Goal: Transaction & Acquisition: Purchase product/service

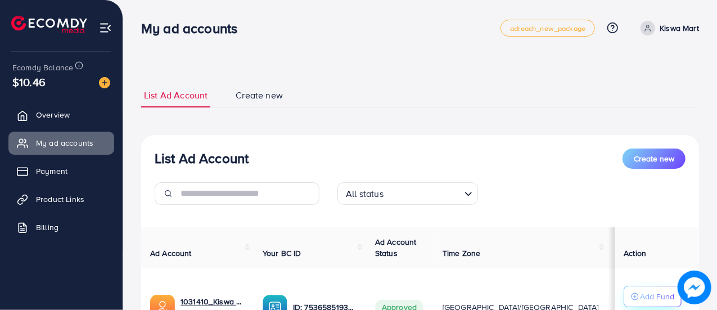
click at [650, 300] on p "Add Fund" at bounding box center [657, 296] width 34 height 13
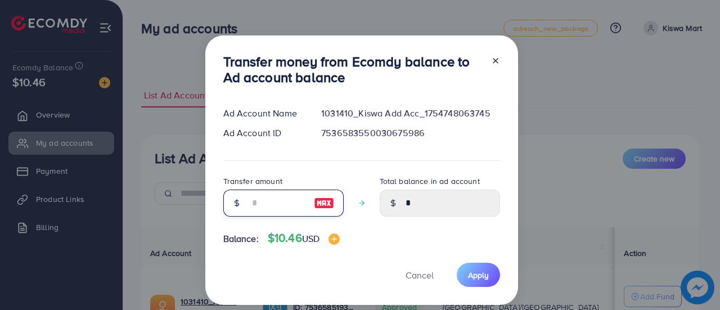
click at [265, 200] on input "number" at bounding box center [277, 203] width 56 height 27
type input "*"
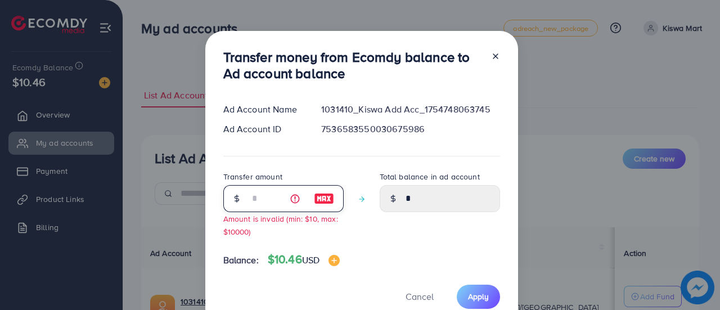
type input "****"
type input "**"
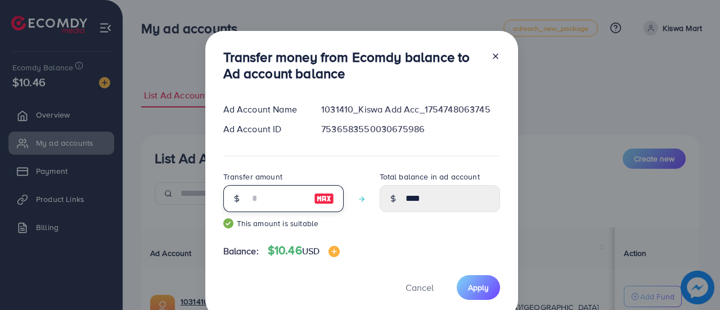
type input "*****"
type input "**"
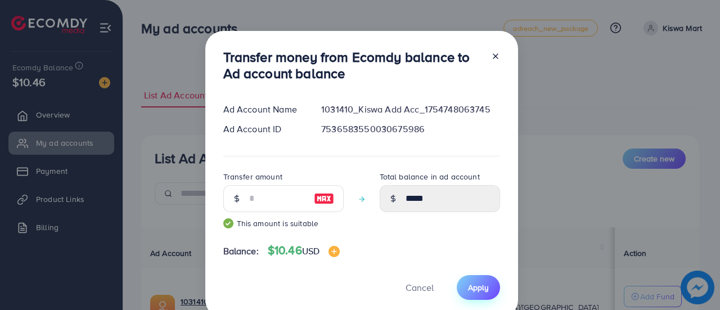
click at [465, 285] on button "Apply" at bounding box center [478, 287] width 43 height 24
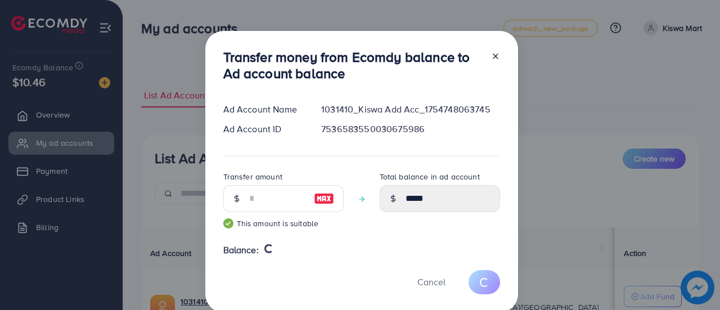
type input "*"
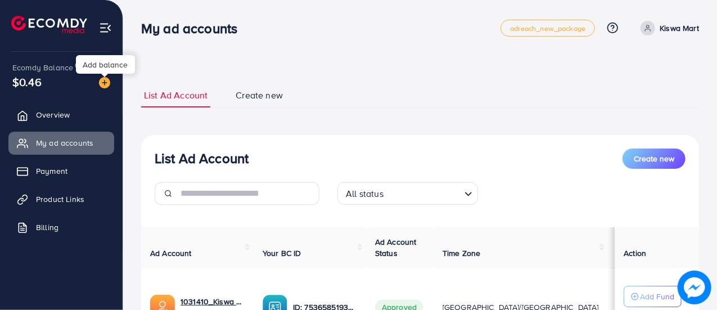
click at [109, 82] on img at bounding box center [104, 82] width 11 height 11
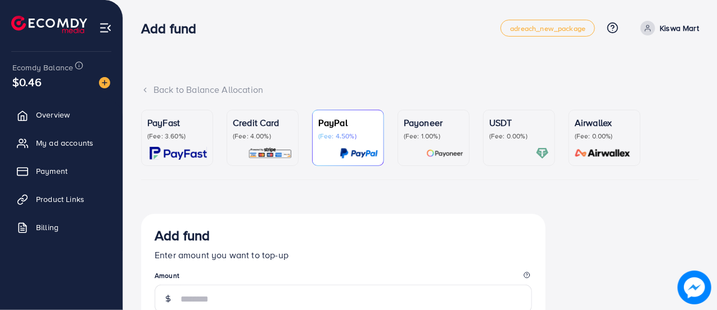
click at [517, 134] on p "(Fee: 0.00%)" at bounding box center [519, 136] width 60 height 9
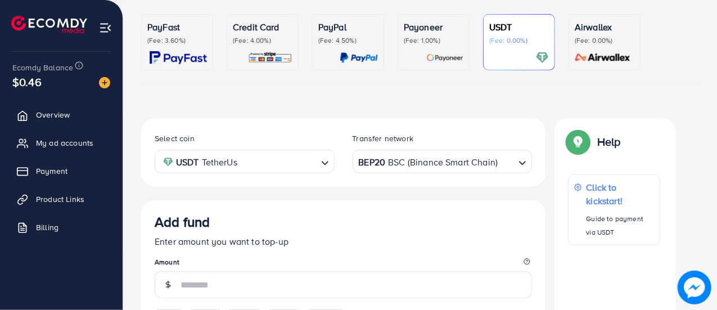
scroll to position [100, 0]
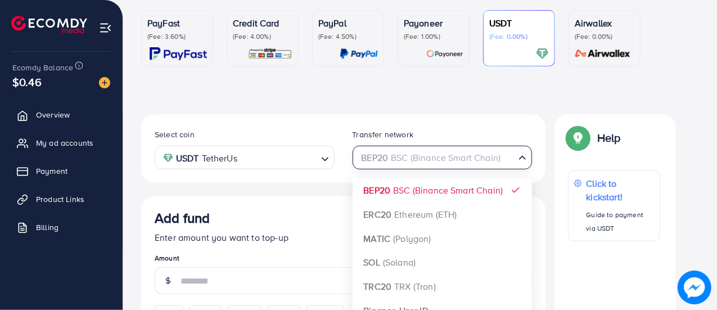
click at [519, 155] on icon "Search for option" at bounding box center [522, 157] width 11 height 11
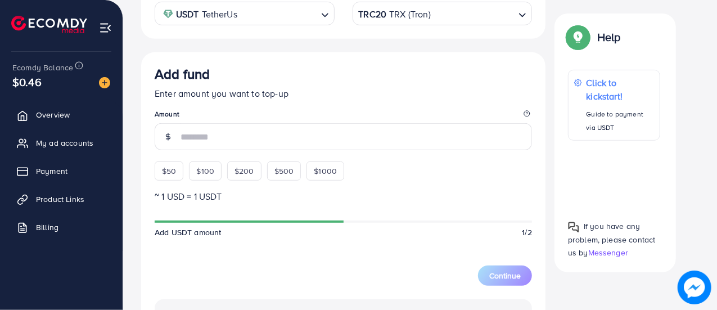
scroll to position [246, 0]
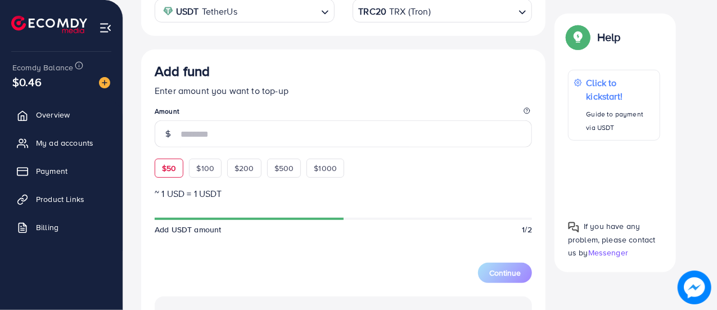
click at [175, 174] on div "$50" at bounding box center [169, 168] width 29 height 19
type input "**"
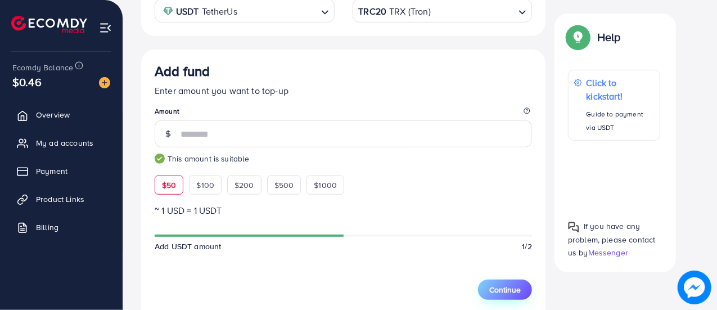
click at [507, 287] on span "Continue" at bounding box center [504, 289] width 31 height 11
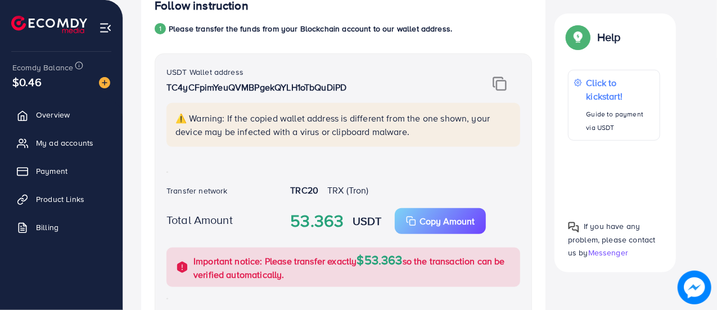
scroll to position [220, 0]
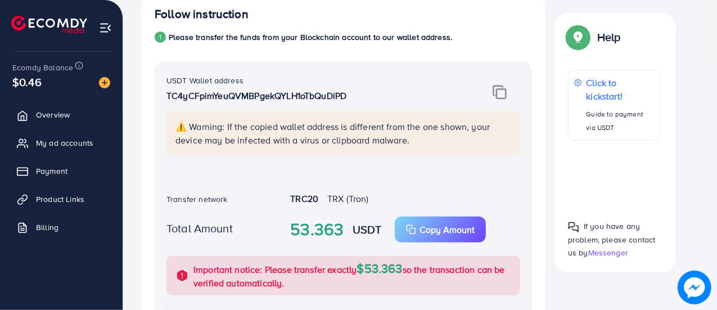
click at [505, 92] on img at bounding box center [500, 92] width 14 height 15
click at [427, 226] on p "Copy Amount" at bounding box center [447, 229] width 55 height 13
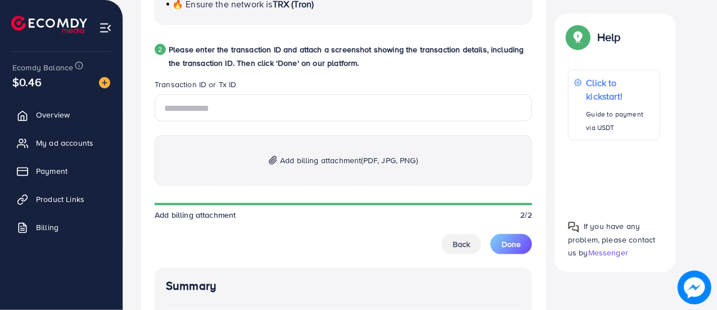
scroll to position [571, 0]
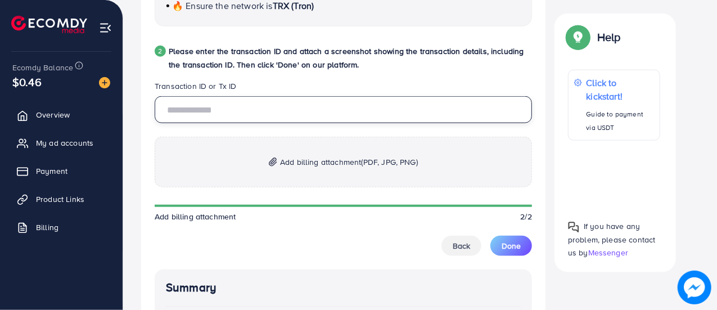
click at [449, 111] on input "text" at bounding box center [343, 109] width 377 height 27
paste input "**********"
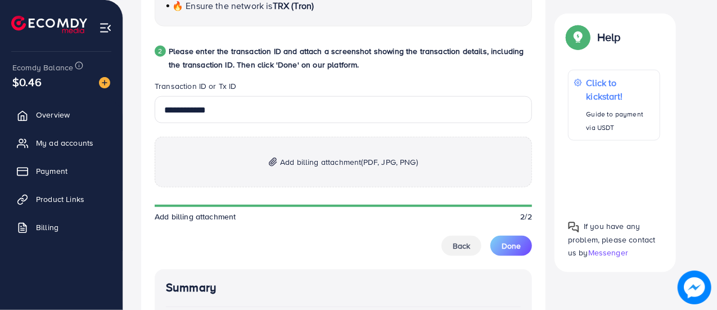
click at [270, 154] on p "Add billing attachment (PDF, JPG, PNG)" at bounding box center [343, 162] width 377 height 51
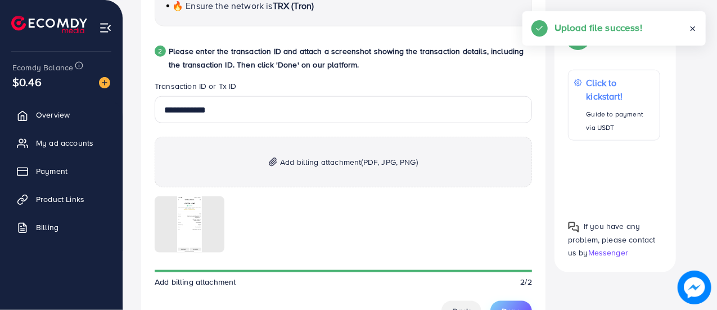
click at [515, 301] on button "Done" at bounding box center [511, 311] width 42 height 20
click at [507, 301] on button "Done" at bounding box center [511, 311] width 42 height 20
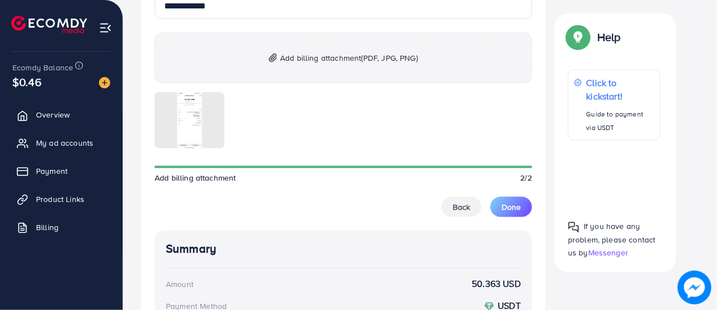
scroll to position [685, 0]
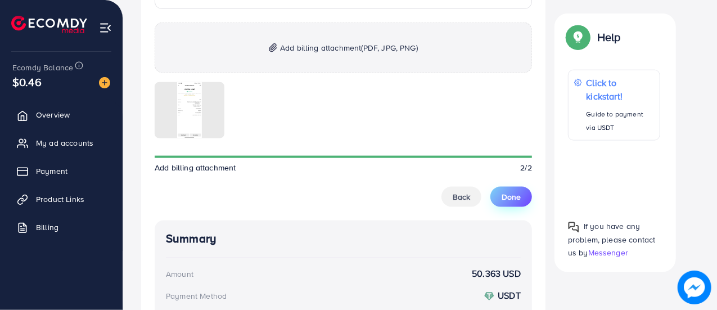
click at [515, 202] on button "Done" at bounding box center [511, 197] width 42 height 20
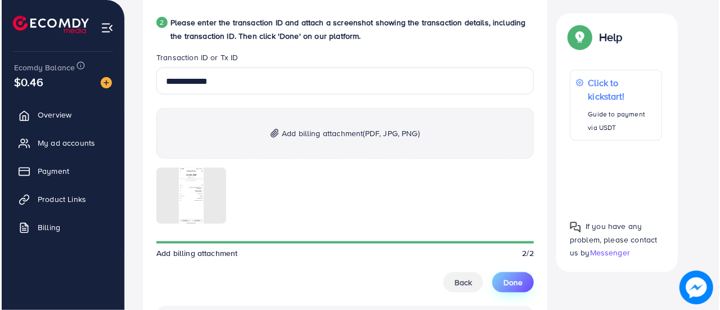
scroll to position [609, 0]
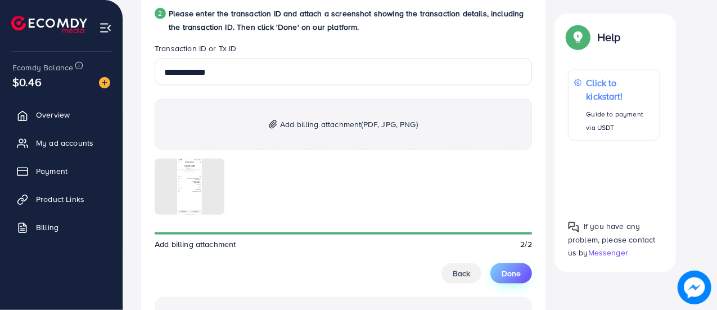
click at [513, 271] on span "Done" at bounding box center [511, 273] width 19 height 11
click at [582, 30] on img at bounding box center [578, 37] width 20 height 20
click at [610, 39] on p "Help" at bounding box center [609, 36] width 24 height 13
drag, startPoint x: 592, startPoint y: 24, endPoint x: 577, endPoint y: 91, distance: 68.1
click at [577, 91] on div "Help Click to kickstart! Guide to payment via USDT If you have any problem, ple…" at bounding box center [615, 142] width 121 height 259
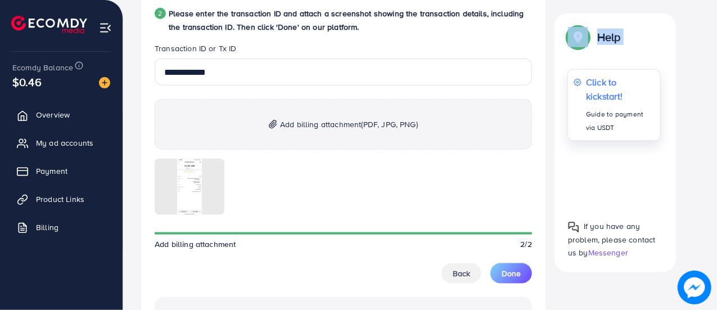
click at [577, 91] on div "Click to kickstart! Guide to payment via USDT" at bounding box center [614, 104] width 93 height 71
click at [609, 250] on span "Messenger" at bounding box center [608, 252] width 40 height 11
click at [510, 273] on span "Done" at bounding box center [511, 273] width 19 height 11
click at [609, 174] on div at bounding box center [614, 176] width 92 height 52
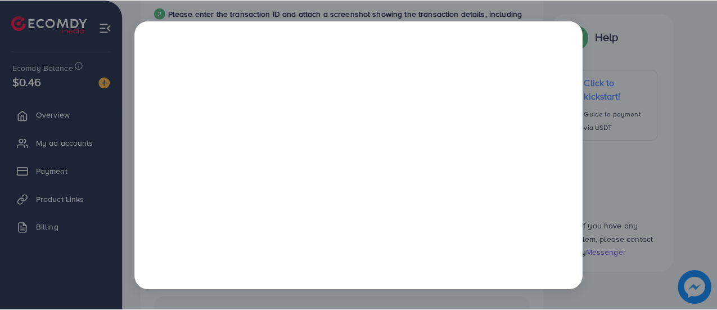
scroll to position [0, 0]
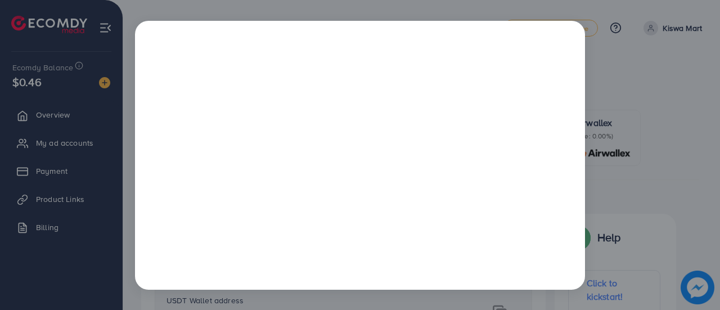
click at [649, 245] on div at bounding box center [360, 155] width 720 height 310
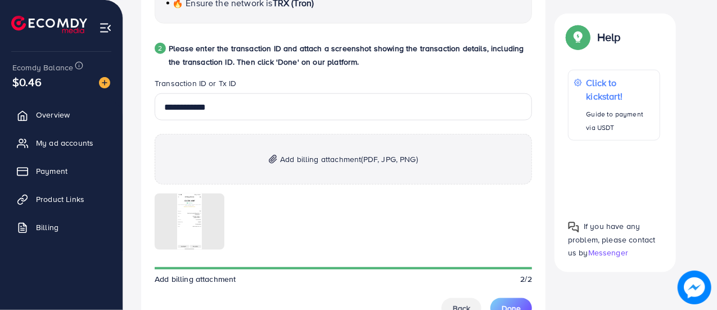
scroll to position [582, 0]
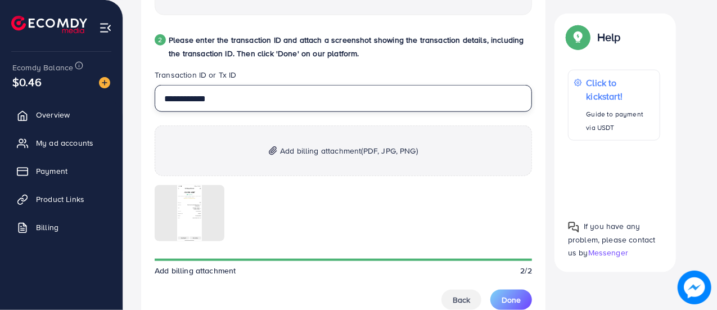
click at [255, 91] on input "**********" at bounding box center [343, 98] width 377 height 27
paste input "text"
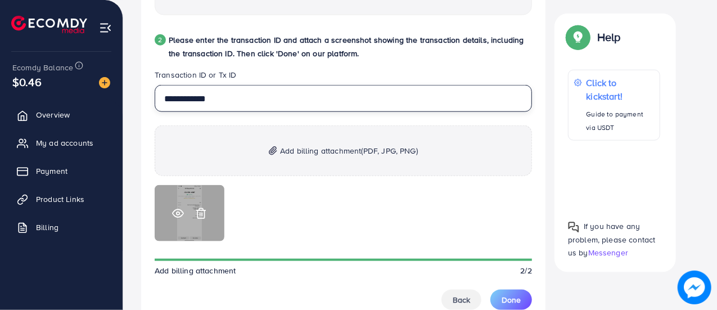
type input "**********"
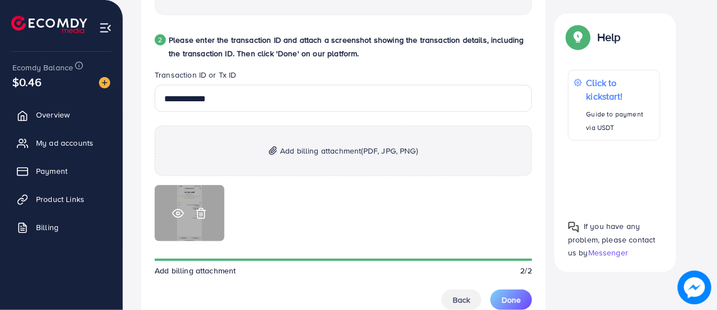
click at [200, 213] on line at bounding box center [200, 214] width 0 height 3
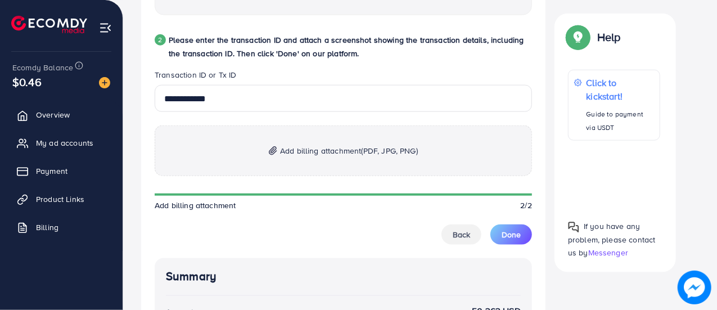
click at [270, 149] on img at bounding box center [273, 151] width 8 height 10
click at [512, 231] on span "Done" at bounding box center [511, 234] width 19 height 11
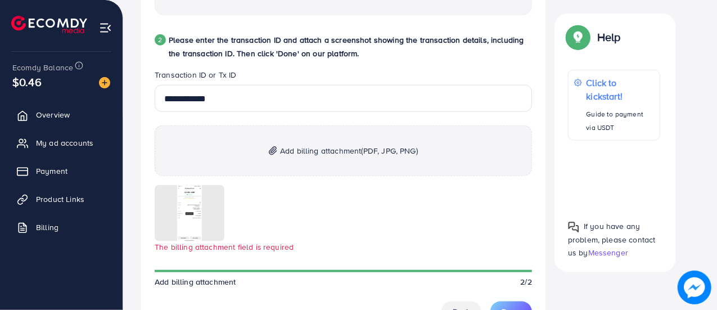
click at [514, 306] on span "Done" at bounding box center [511, 311] width 19 height 11
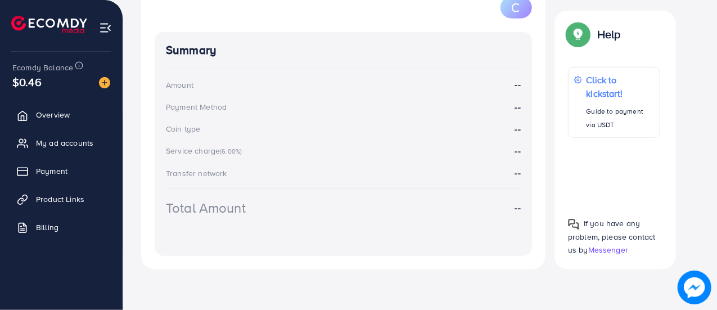
scroll to position [224, 0]
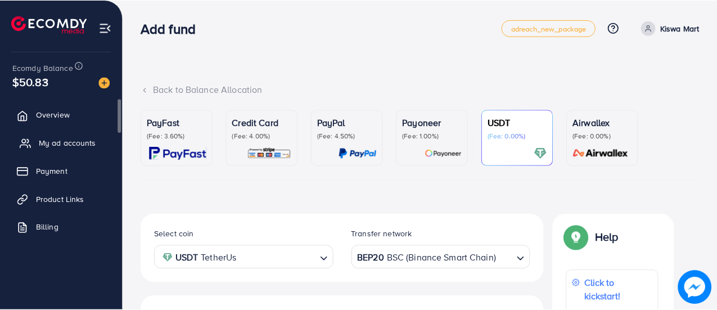
scroll to position [224, 0]
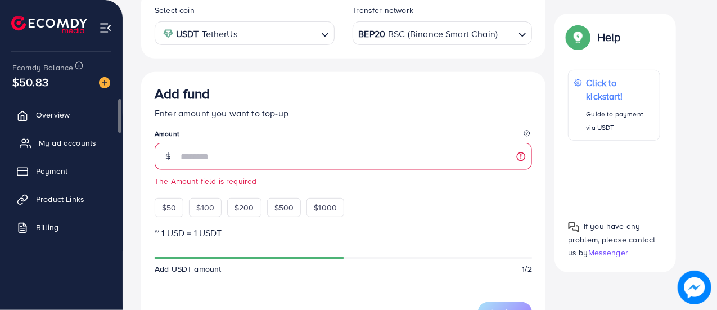
click at [53, 141] on span "My ad accounts" at bounding box center [67, 142] width 57 height 11
